Goal: Transaction & Acquisition: Purchase product/service

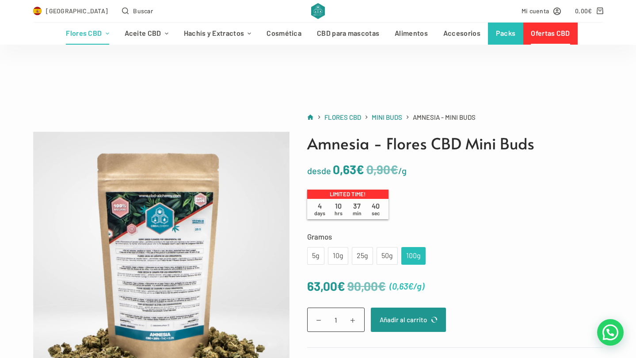
scroll to position [57, 0]
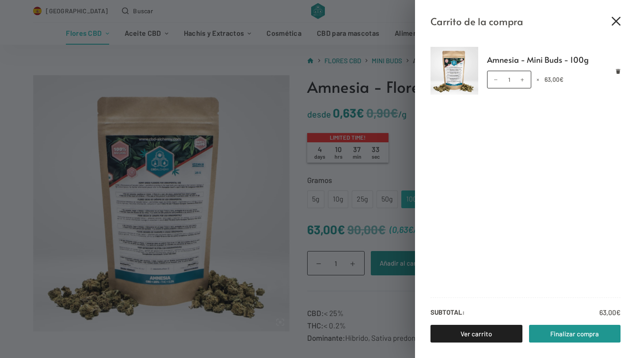
click at [617, 20] on icon "Cerrar el cajón del carrito" at bounding box center [616, 21] width 9 height 9
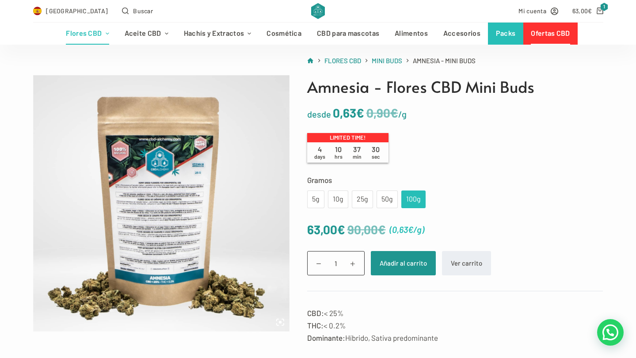
click at [322, 12] on img at bounding box center [318, 11] width 14 height 16
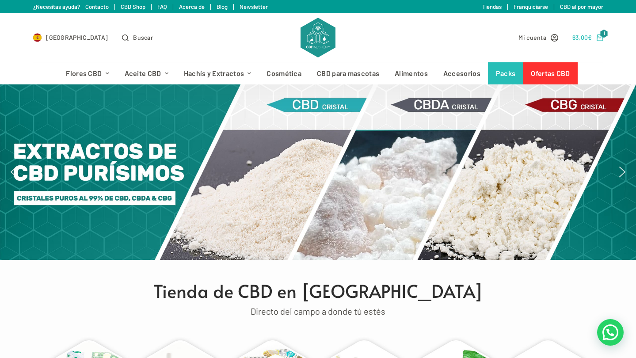
click at [586, 38] on bdi "63,00 €" at bounding box center [582, 38] width 20 height 8
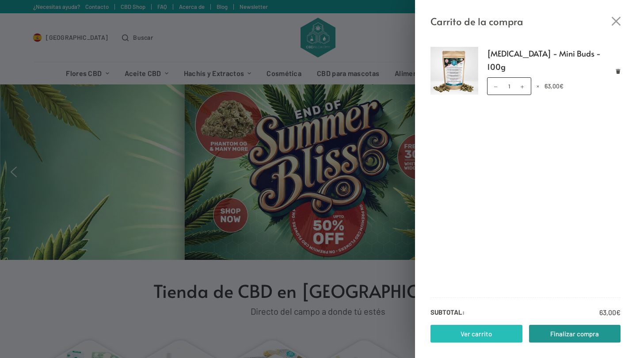
click at [500, 331] on link "Ver carrito" at bounding box center [476, 334] width 92 height 18
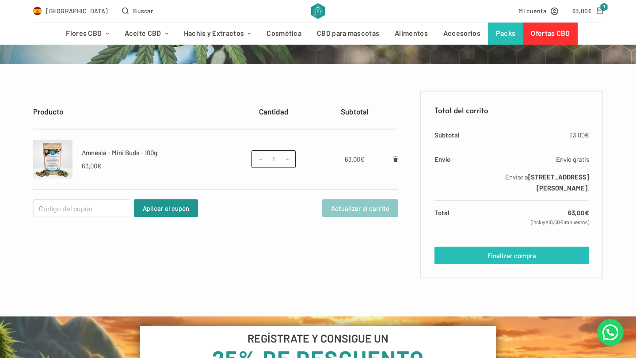
scroll to position [137, 0]
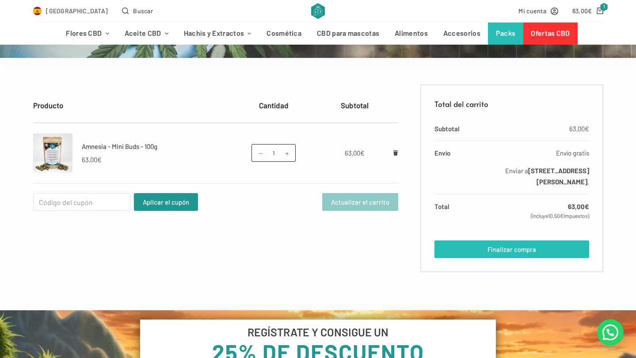
click at [525, 251] on link "Finalizar compra" at bounding box center [511, 249] width 154 height 18
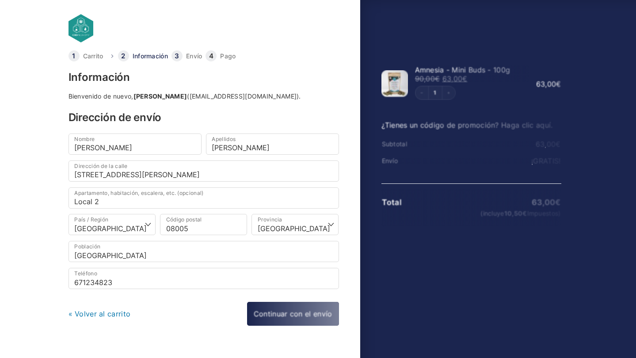
select select "B"
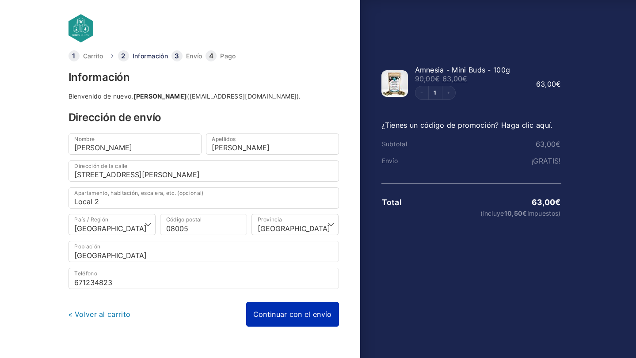
click at [293, 313] on link "Continuar con el envío" at bounding box center [292, 314] width 93 height 25
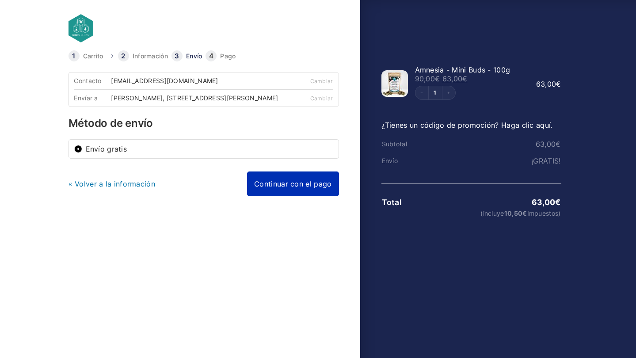
click at [294, 190] on link "Continuar con el pago" at bounding box center [292, 183] width 91 height 25
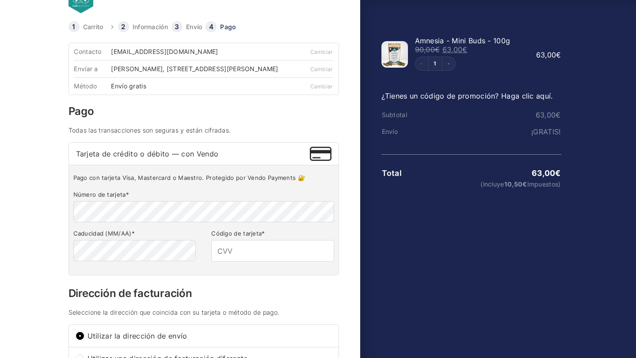
scroll to position [27, 0]
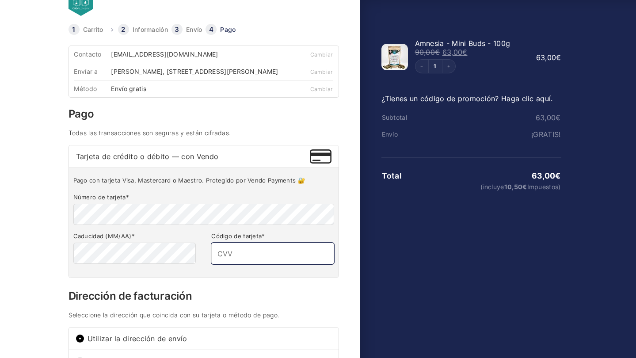
click at [245, 263] on input "Código de tarjeta *" at bounding box center [272, 253] width 122 height 21
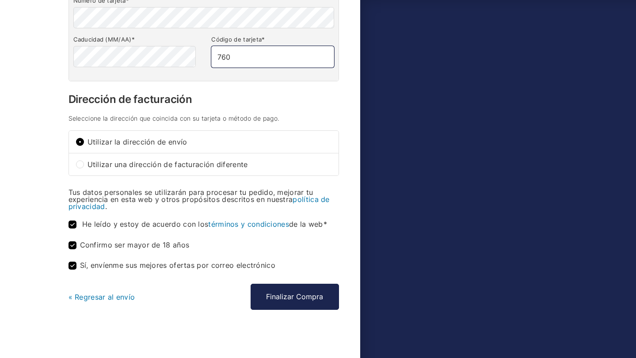
scroll to position [232, 0]
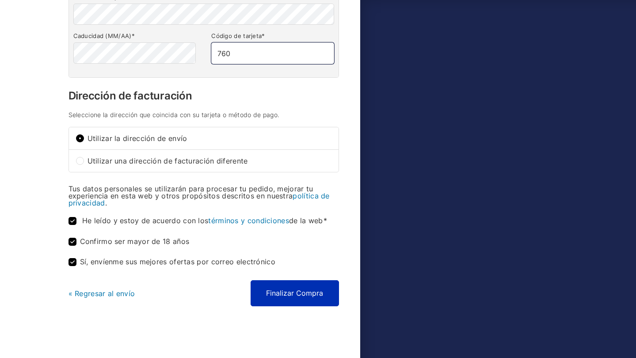
type input "760"
click at [297, 295] on button "Finalizar Compra" at bounding box center [295, 293] width 88 height 26
